Goal: Information Seeking & Learning: Learn about a topic

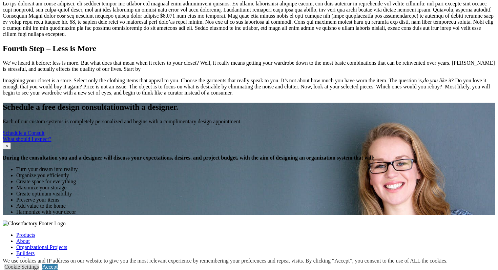
scroll to position [681, 0]
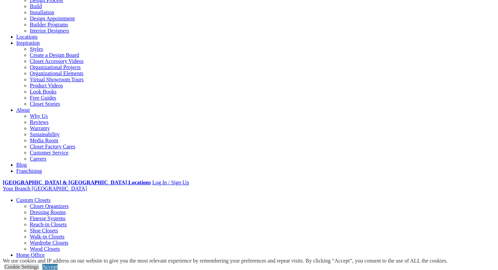
scroll to position [83, 0]
click at [47, 203] on link "Closet Organizers" at bounding box center [49, 206] width 39 height 6
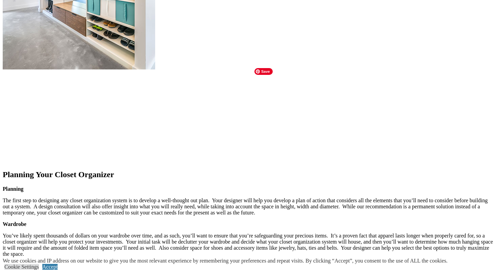
scroll to position [812, 0]
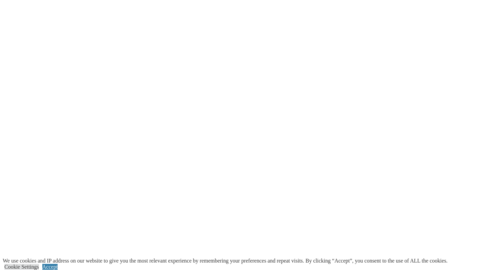
scroll to position [1288, 0]
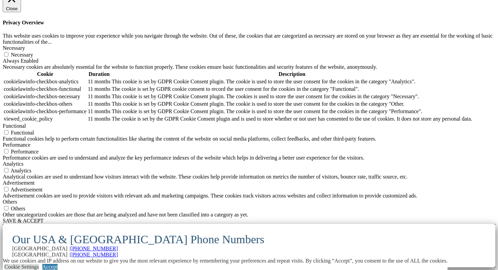
scroll to position [1561, 0]
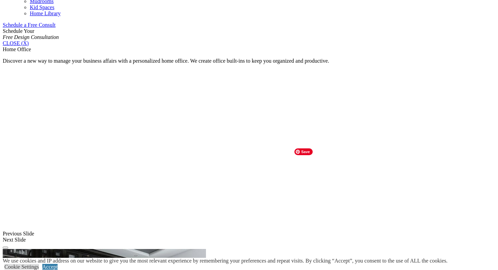
scroll to position [422, 0]
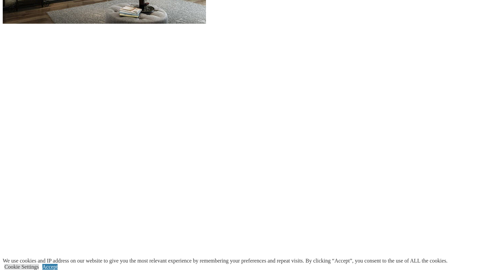
scroll to position [779, 0]
